Goal: Navigation & Orientation: Find specific page/section

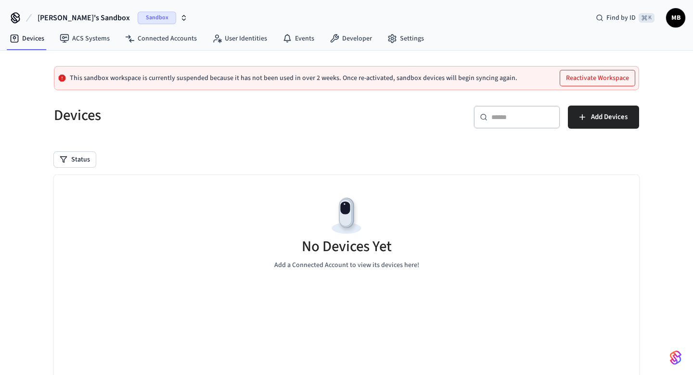
click at [138, 15] on span "Sandbox" at bounding box center [157, 18] width 39 height 13
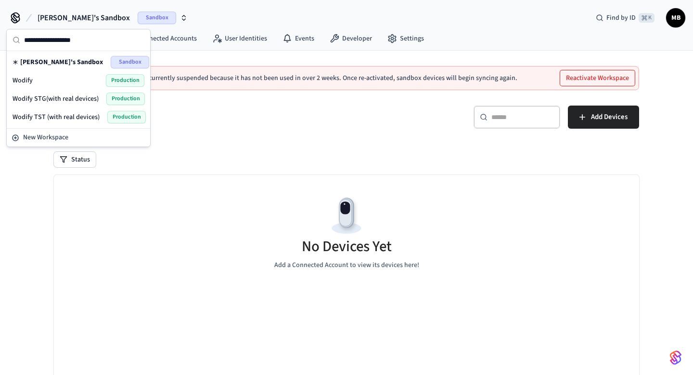
click at [24, 78] on span "Wodify" at bounding box center [23, 81] width 20 height 10
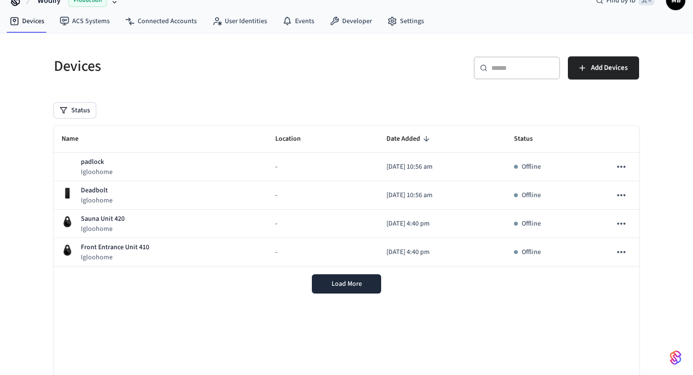
scroll to position [16, 0]
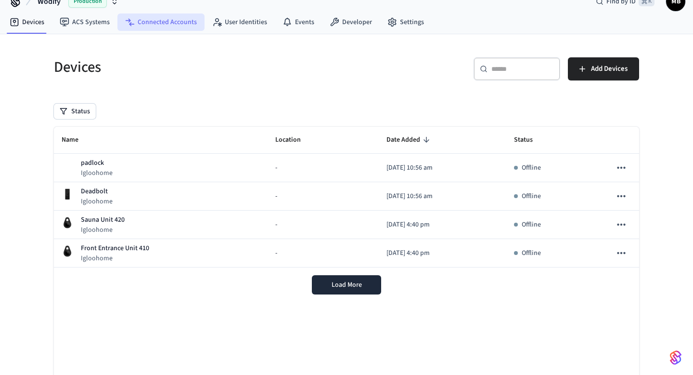
click at [162, 21] on link "Connected Accounts" at bounding box center [160, 21] width 87 height 17
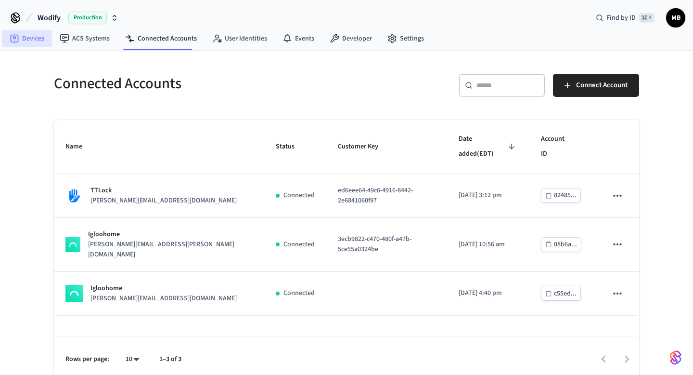
click at [21, 40] on link "Devices" at bounding box center [27, 38] width 50 height 17
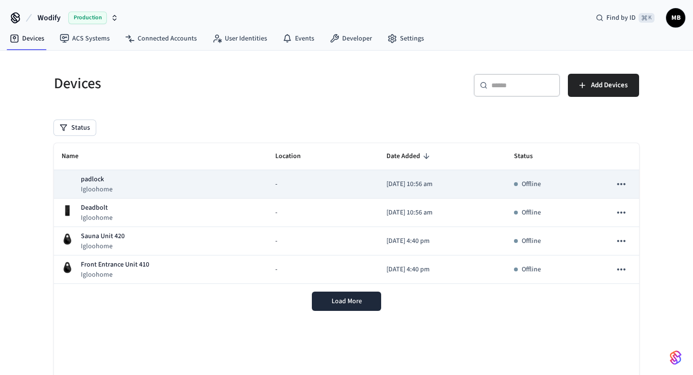
click at [626, 182] on icon "sticky table" at bounding box center [621, 184] width 13 height 13
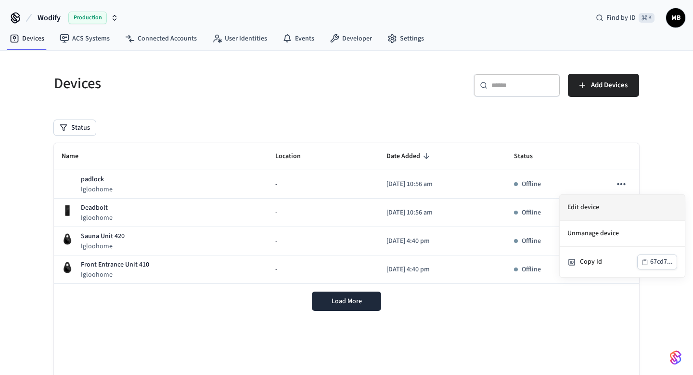
click at [592, 207] on li "Edit device" at bounding box center [622, 208] width 125 height 26
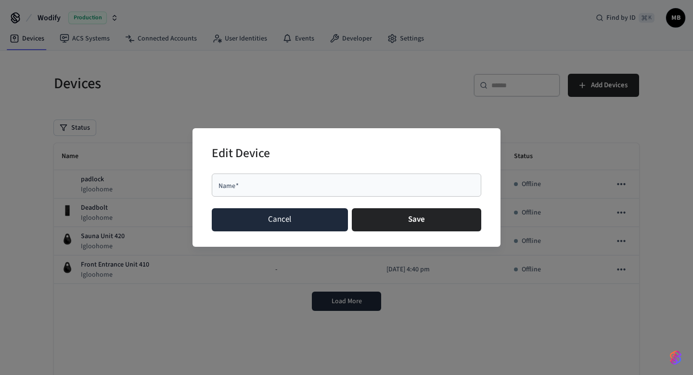
click at [249, 223] on button "Cancel" at bounding box center [280, 219] width 136 height 23
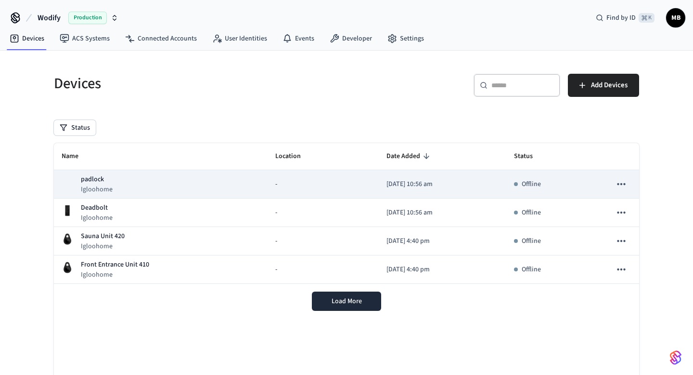
click at [112, 187] on div "padlock Igloohome" at bounding box center [161, 184] width 198 height 20
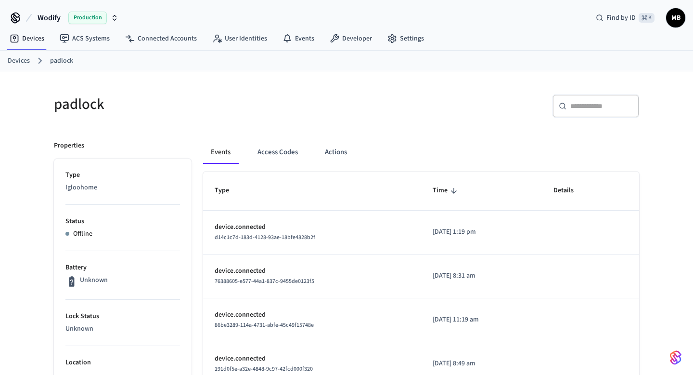
click at [18, 60] on link "Devices" at bounding box center [19, 61] width 22 height 10
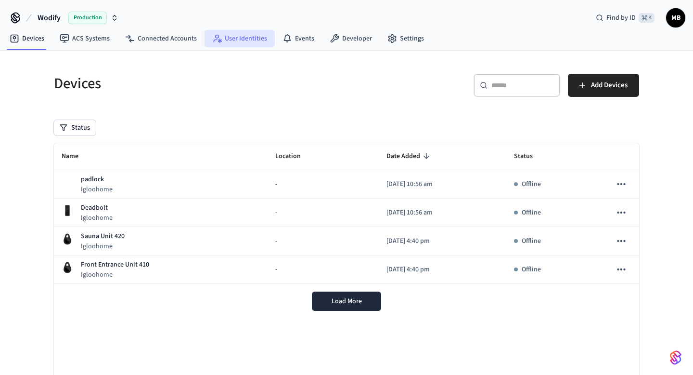
click at [244, 41] on link "User Identities" at bounding box center [240, 38] width 70 height 17
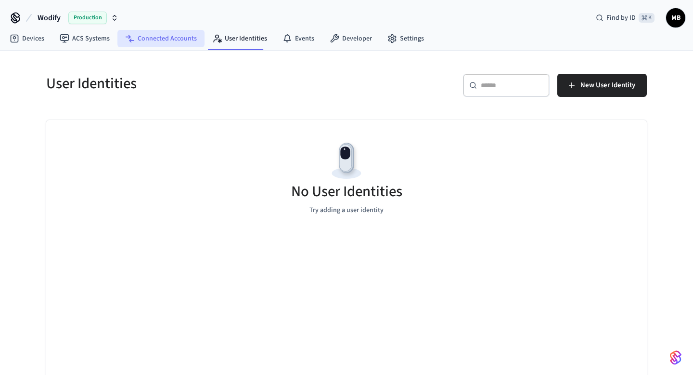
click at [166, 44] on link "Connected Accounts" at bounding box center [160, 38] width 87 height 17
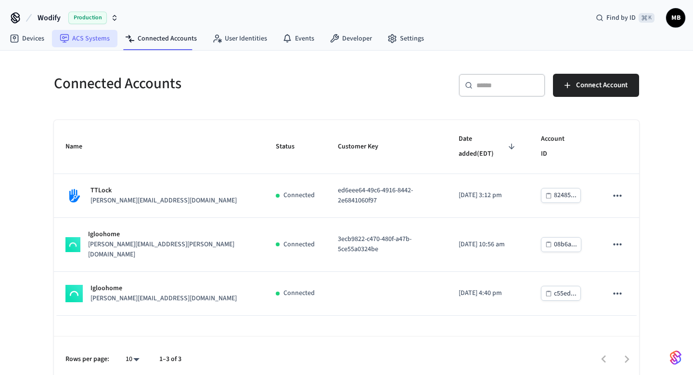
click at [89, 40] on link "ACS Systems" at bounding box center [84, 38] width 65 height 17
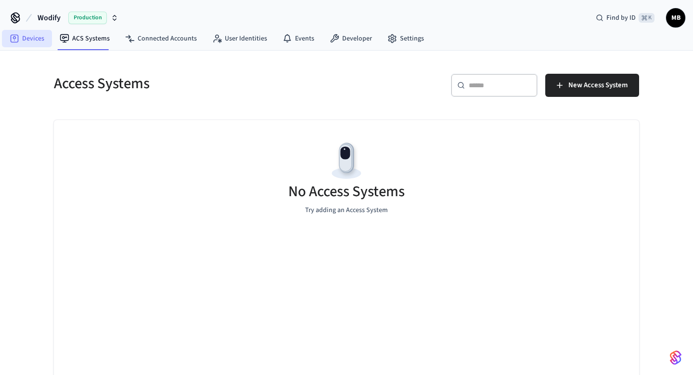
click at [16, 41] on icon at bounding box center [15, 39] width 10 height 10
